Goal: Task Accomplishment & Management: Manage account settings

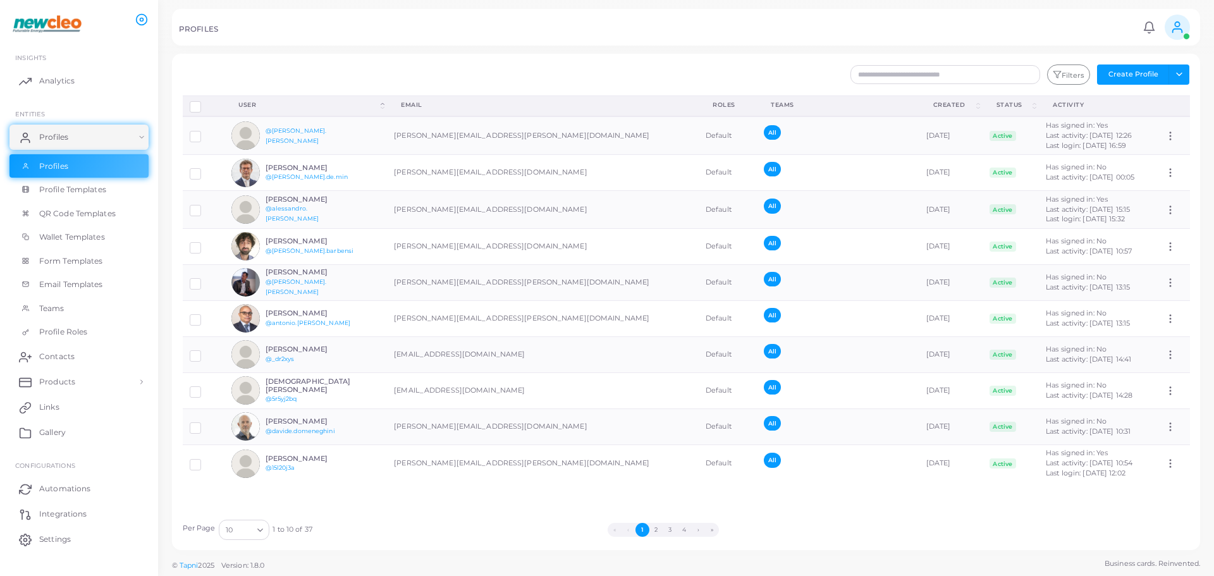
click at [658, 54] on div "Filters Create Profile Toggle dropdown Import Profiles Invite Profiles Export P…" at bounding box center [686, 302] width 1028 height 496
click at [654, 529] on button "2" at bounding box center [657, 530] width 14 height 14
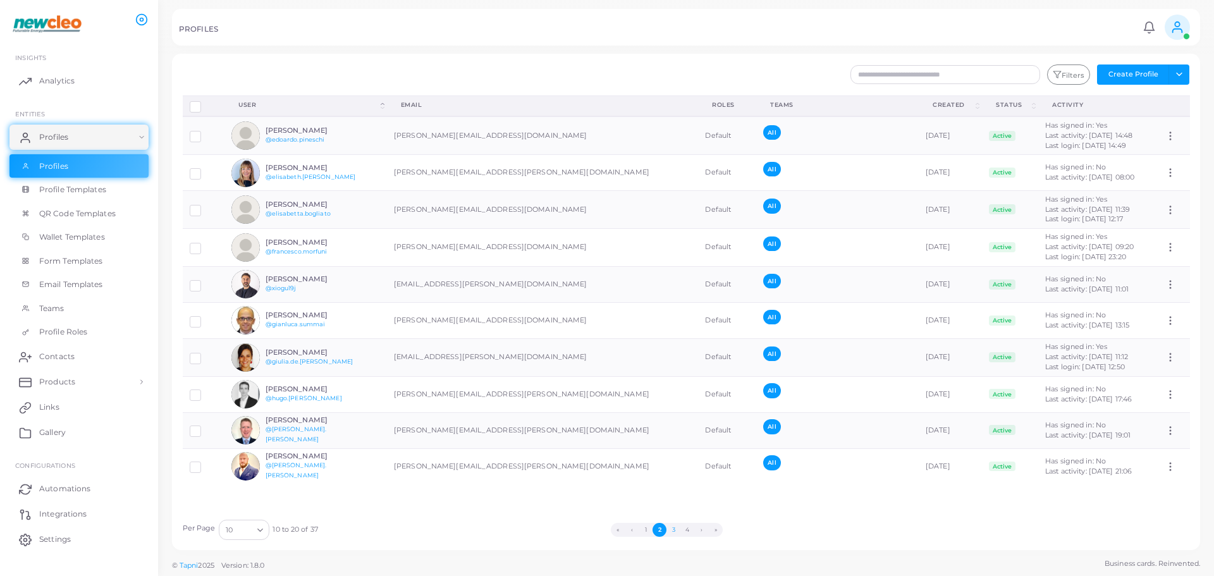
click at [672, 529] on button "3" at bounding box center [674, 530] width 14 height 14
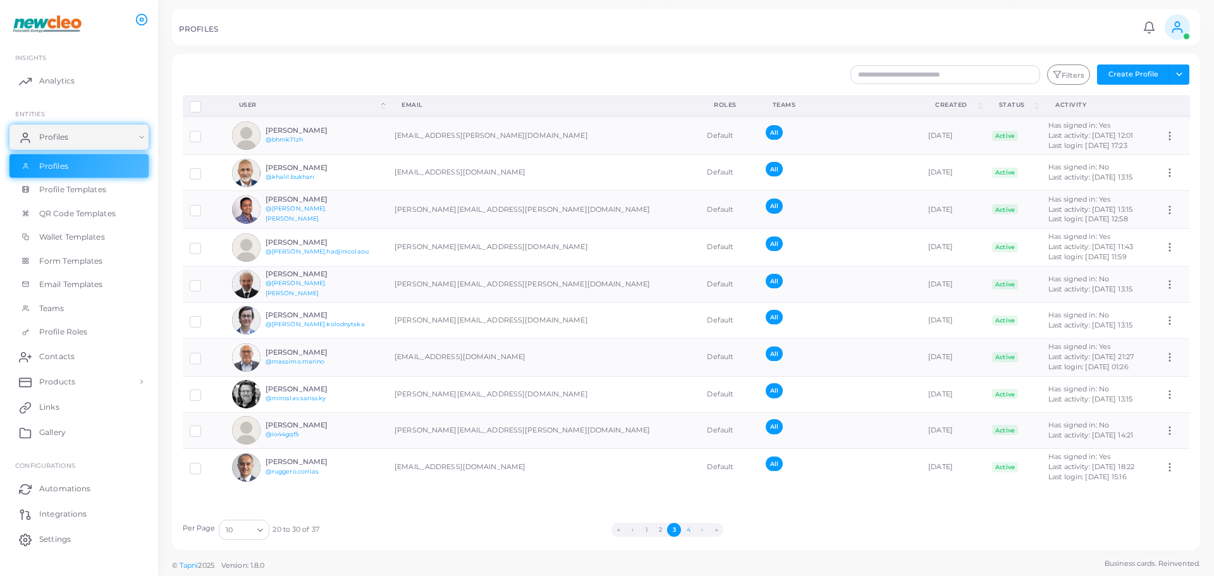
click at [689, 527] on button "4" at bounding box center [688, 530] width 14 height 14
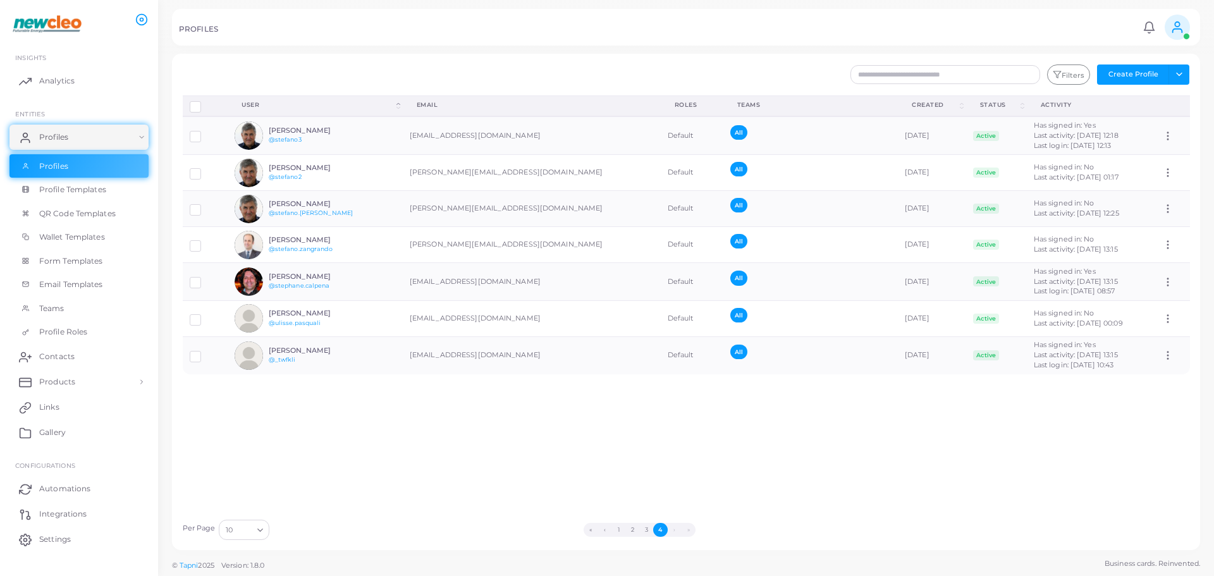
click at [1187, 21] on span at bounding box center [1177, 27] width 25 height 25
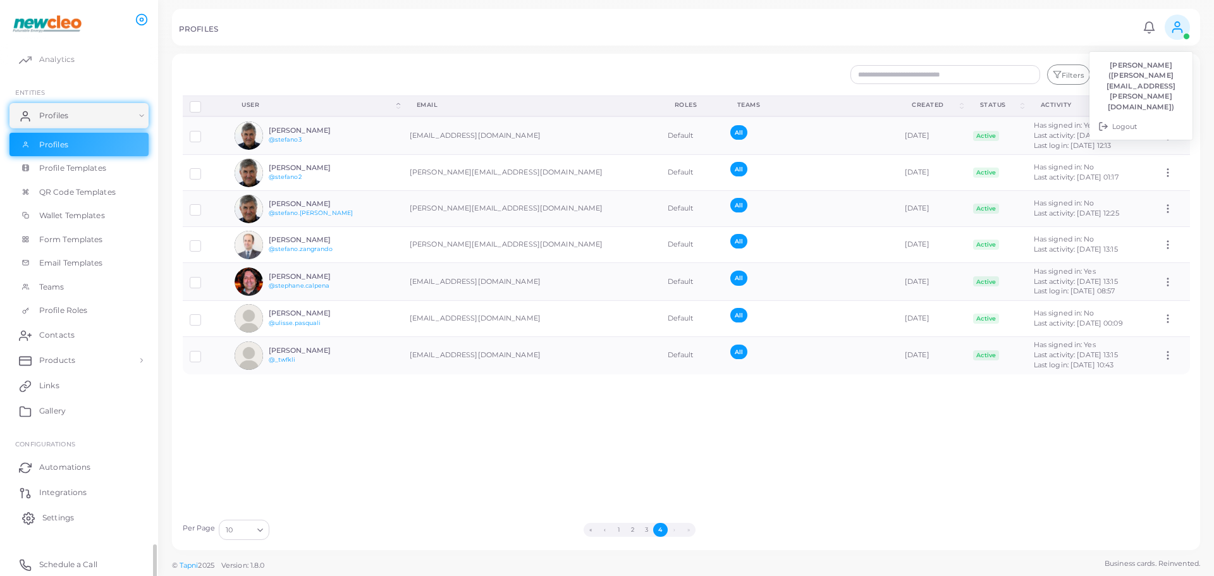
click at [68, 522] on span "Settings" at bounding box center [58, 517] width 32 height 11
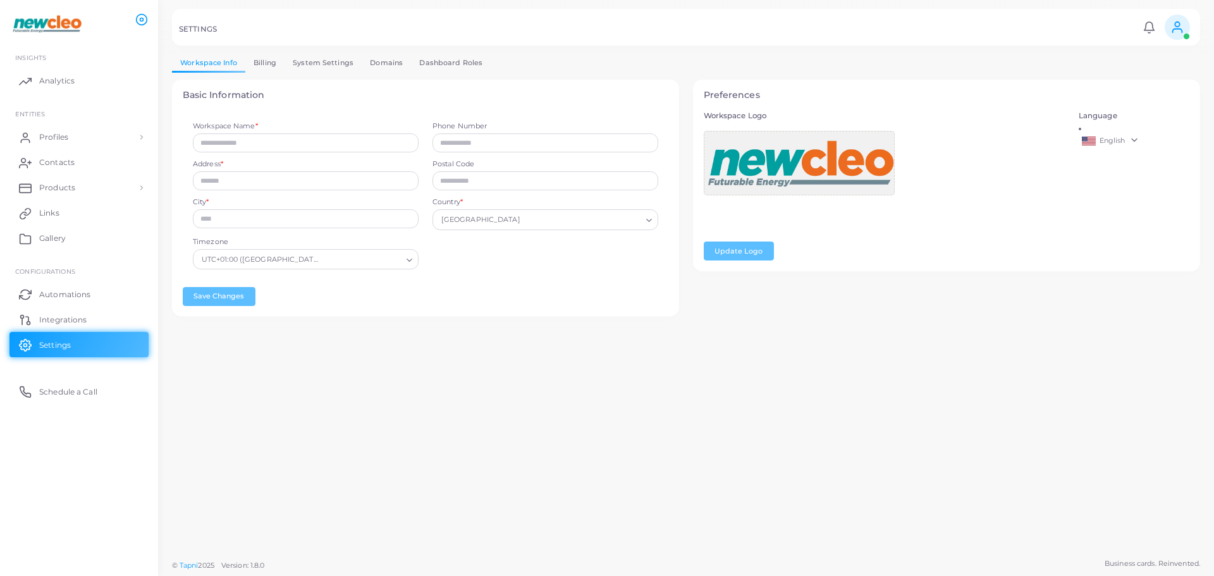
type input "*******"
click at [273, 62] on link "Billing" at bounding box center [264, 63] width 39 height 18
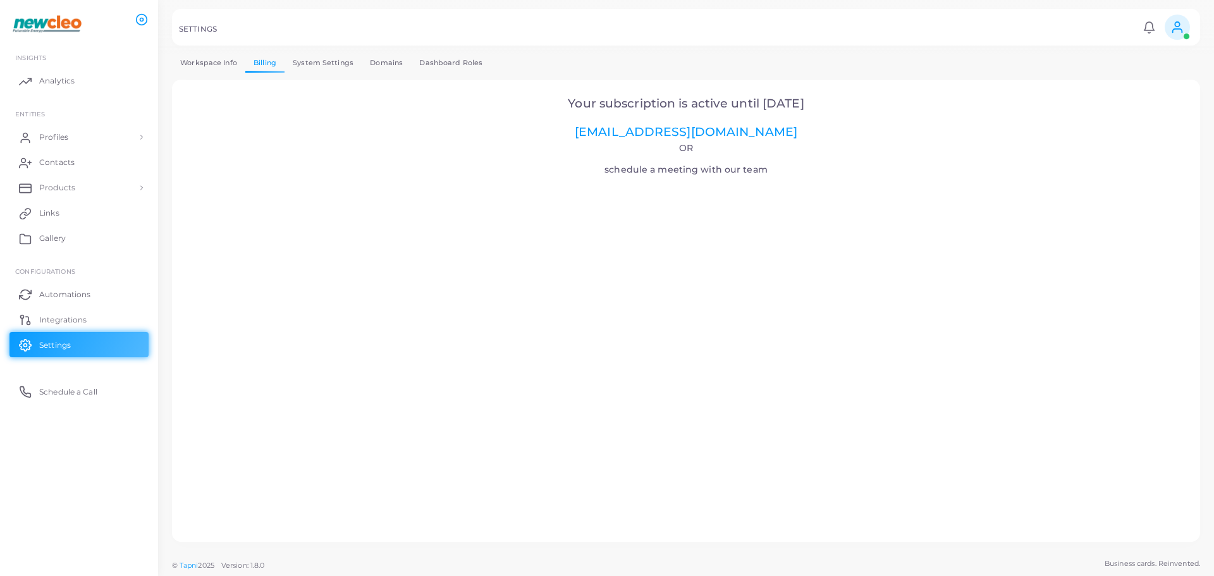
click at [335, 68] on link "System Settings" at bounding box center [323, 63] width 77 height 18
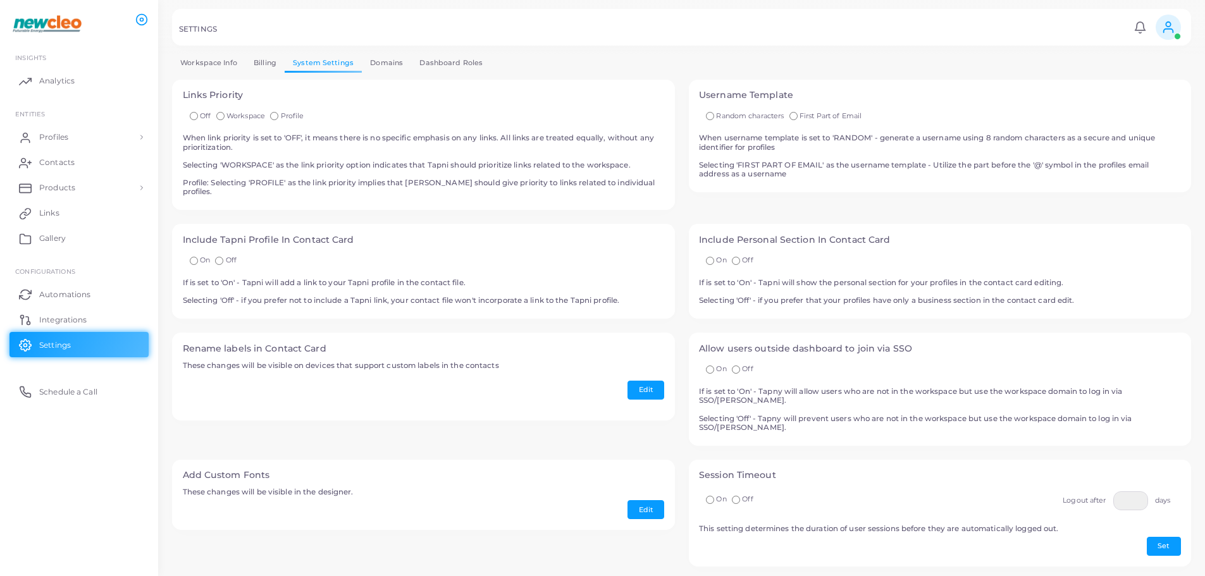
click at [398, 66] on link "Domains" at bounding box center [386, 63] width 49 height 18
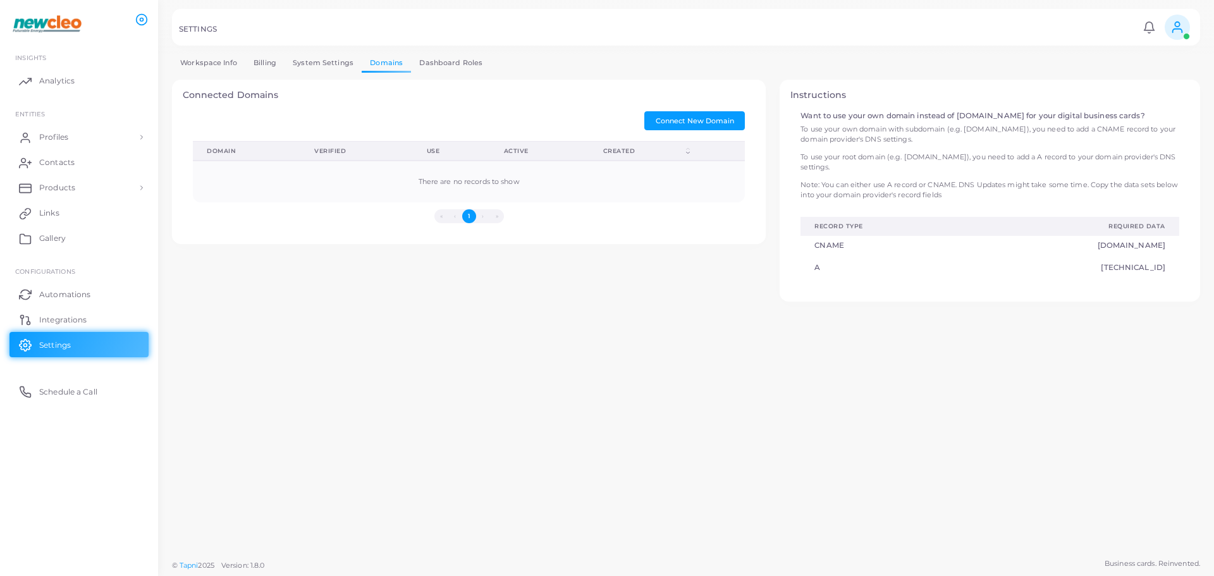
click at [441, 68] on link "Dashboard Roles" at bounding box center [451, 63] width 80 height 18
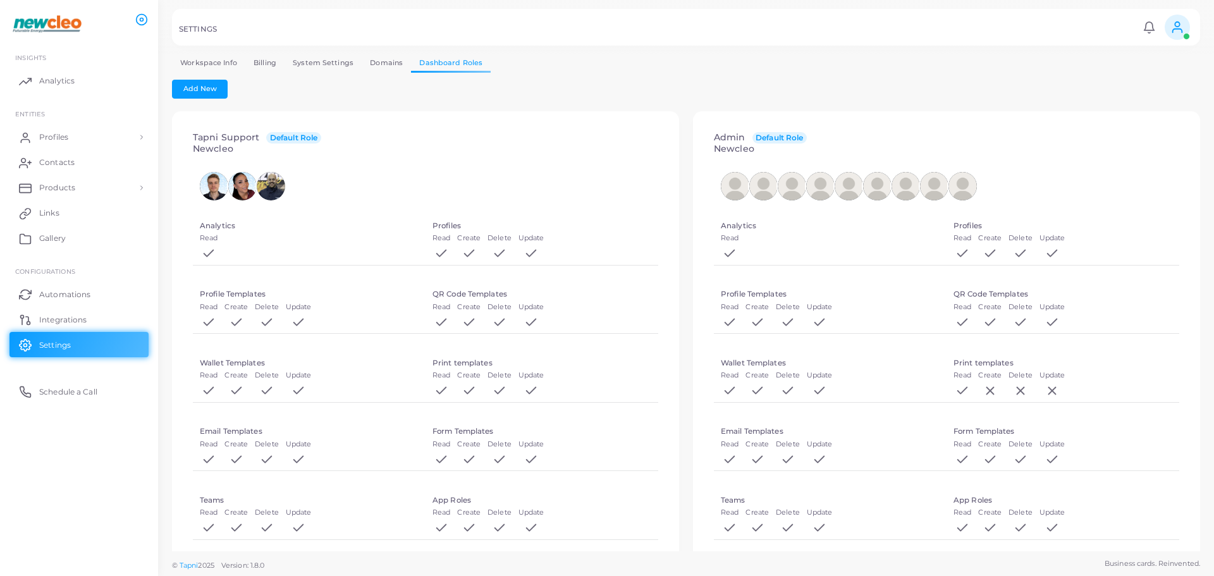
click at [252, 61] on link "Billing" at bounding box center [264, 63] width 39 height 18
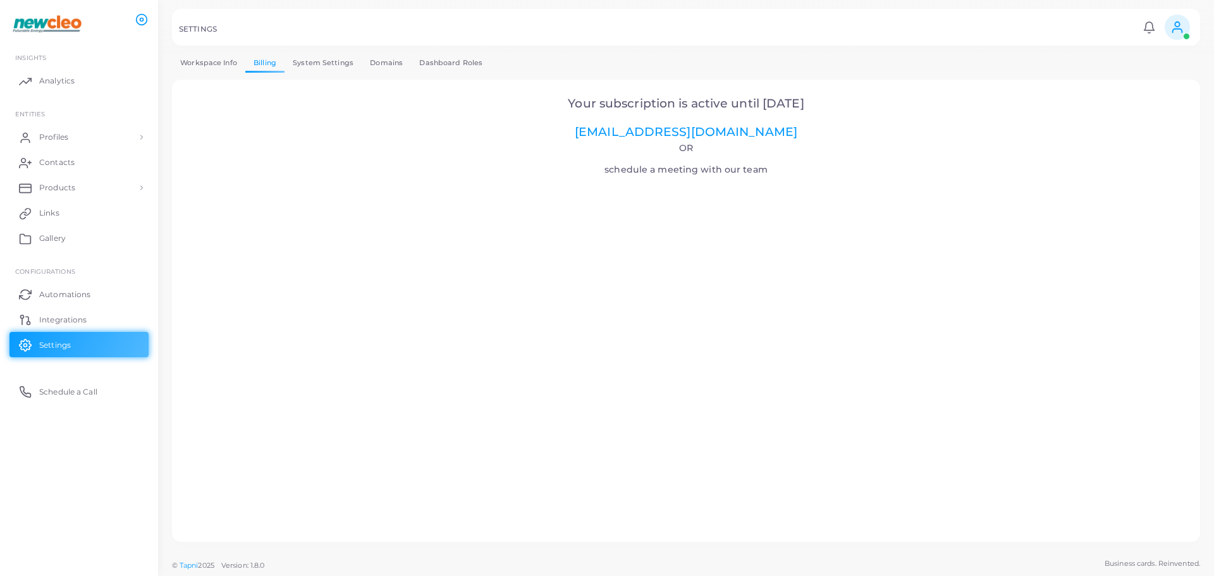
click at [213, 64] on link "Workspace Info" at bounding box center [208, 63] width 73 height 18
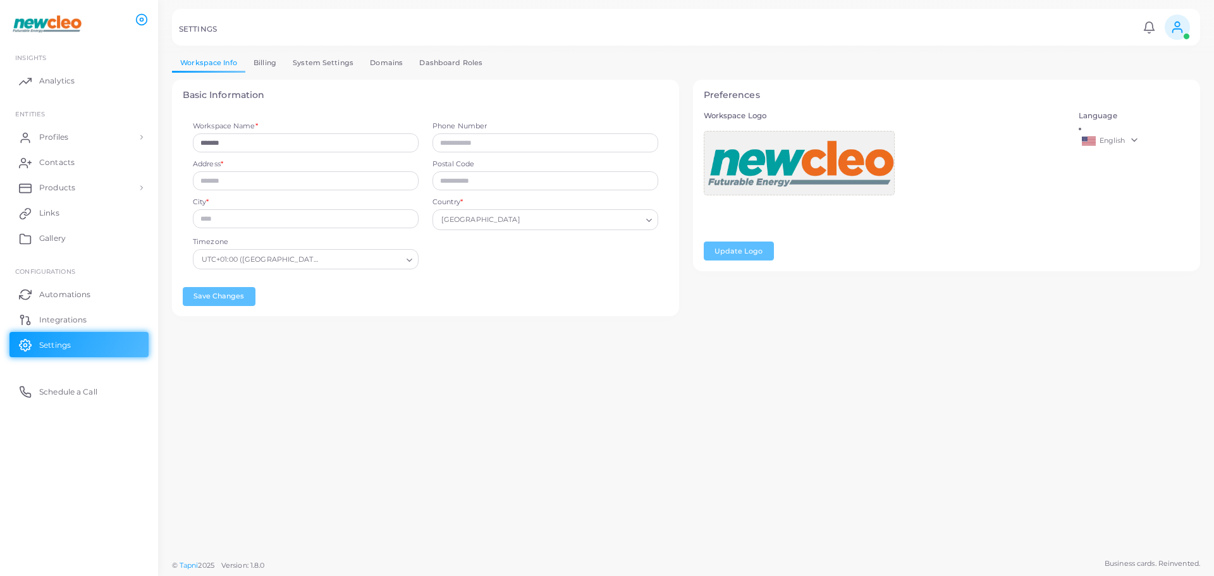
click at [271, 66] on link "Billing" at bounding box center [264, 63] width 39 height 18
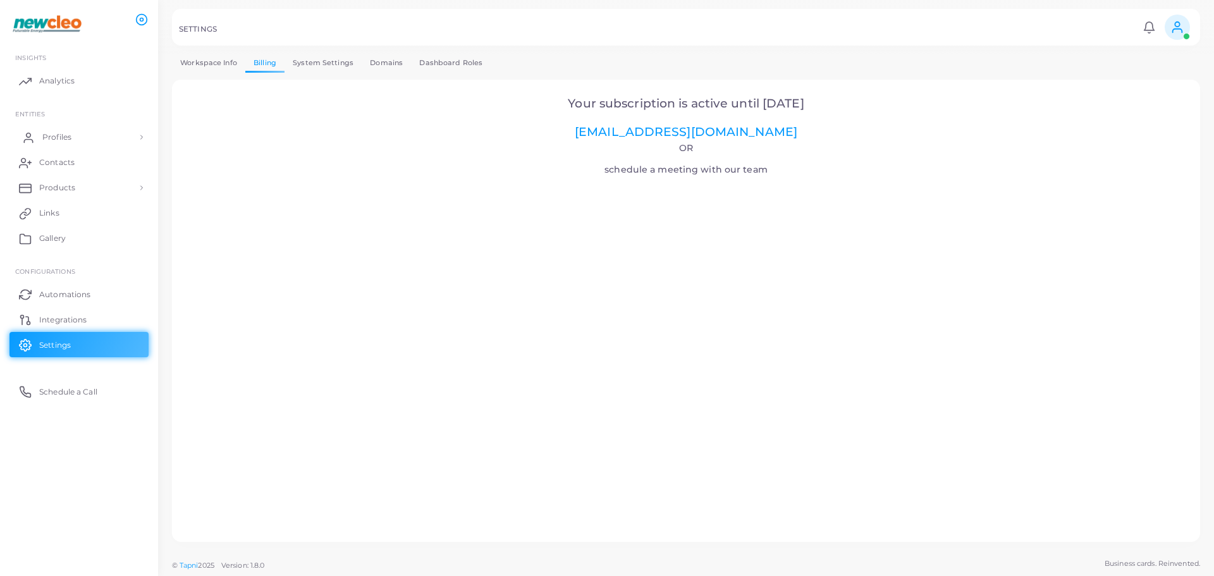
click at [52, 141] on span "Profiles" at bounding box center [56, 137] width 29 height 11
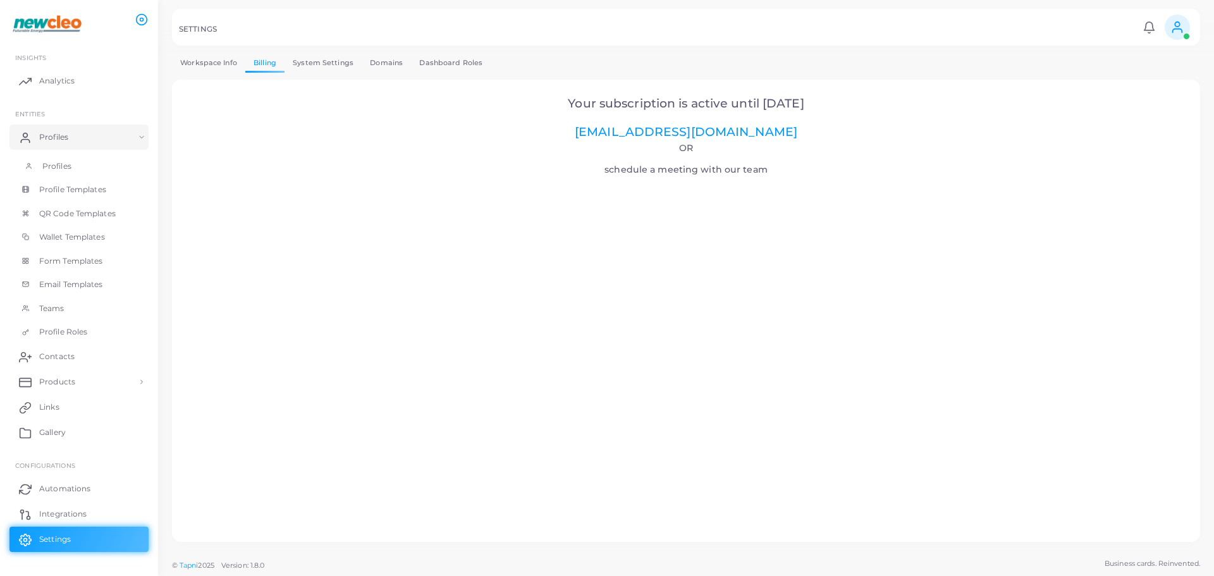
click at [51, 168] on span "Profiles" at bounding box center [56, 166] width 29 height 11
